Goal: Transaction & Acquisition: Purchase product/service

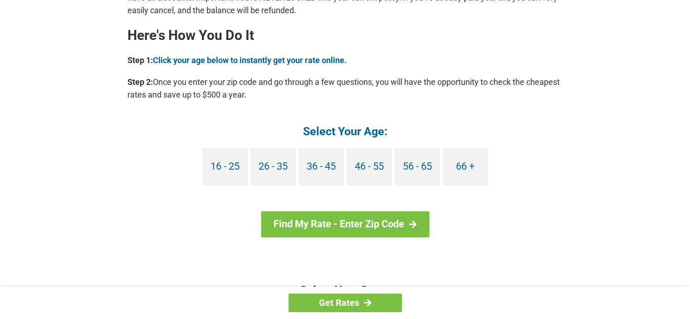
scroll to position [979, 0]
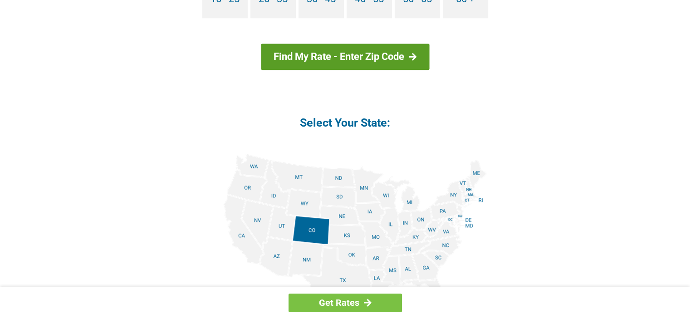
click at [364, 54] on link "Find My Rate - Enter Zip Code" at bounding box center [345, 57] width 168 height 26
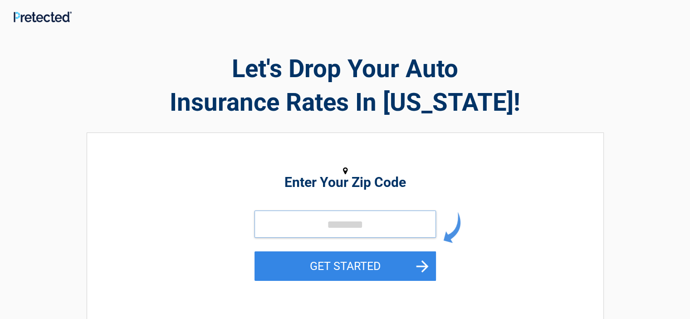
click at [321, 219] on input "tel" at bounding box center [344, 223] width 181 height 27
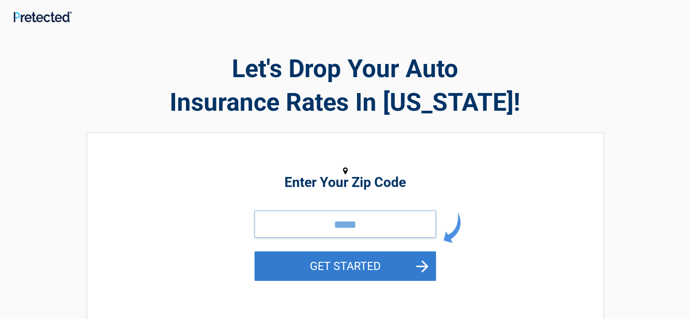
type input "*****"
click at [357, 265] on button "GET STARTED" at bounding box center [344, 265] width 181 height 29
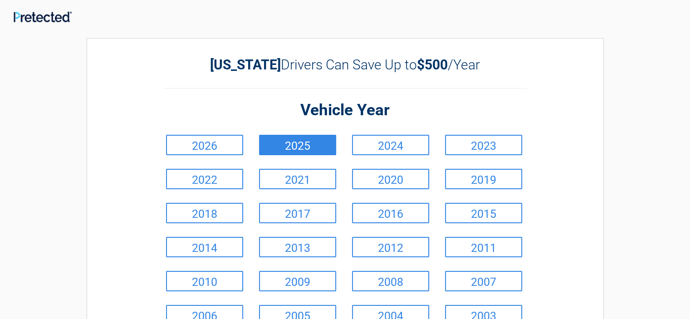
click at [312, 143] on link "2025" at bounding box center [297, 145] width 77 height 20
